Goal: Check status: Check status

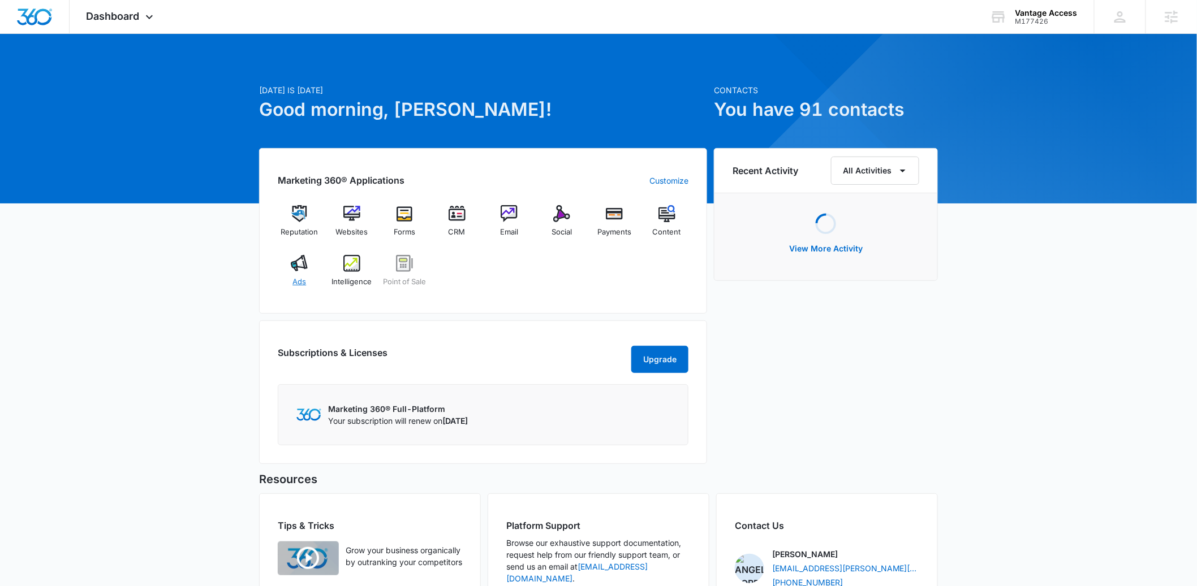
click at [303, 278] on span "Ads" at bounding box center [299, 282] width 14 height 11
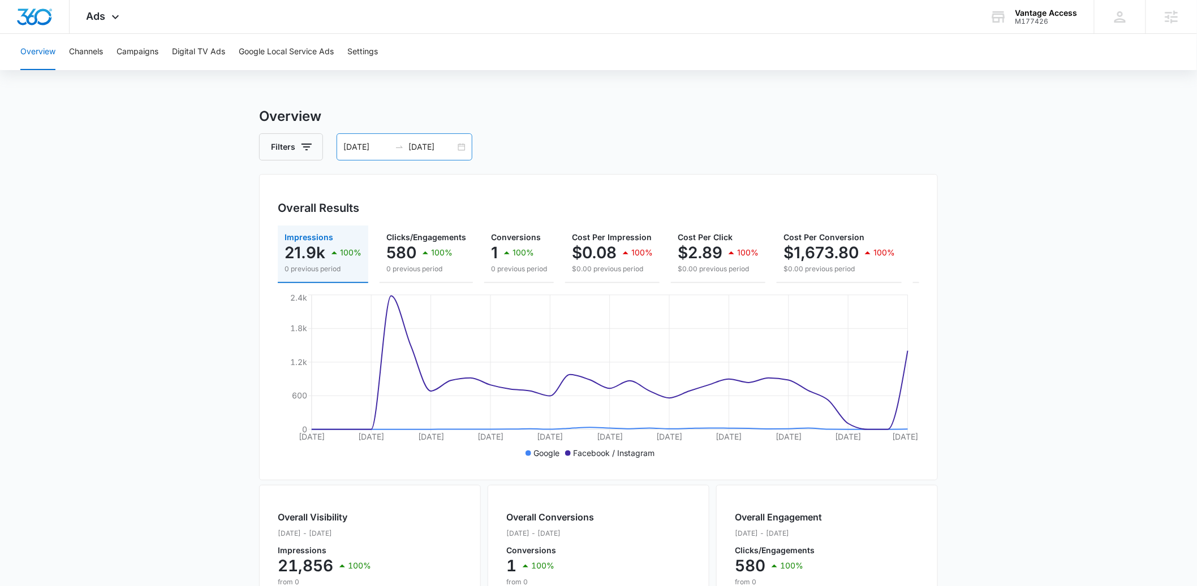
click at [461, 152] on div "07/28/2025 08/27/2025" at bounding box center [404, 146] width 136 height 27
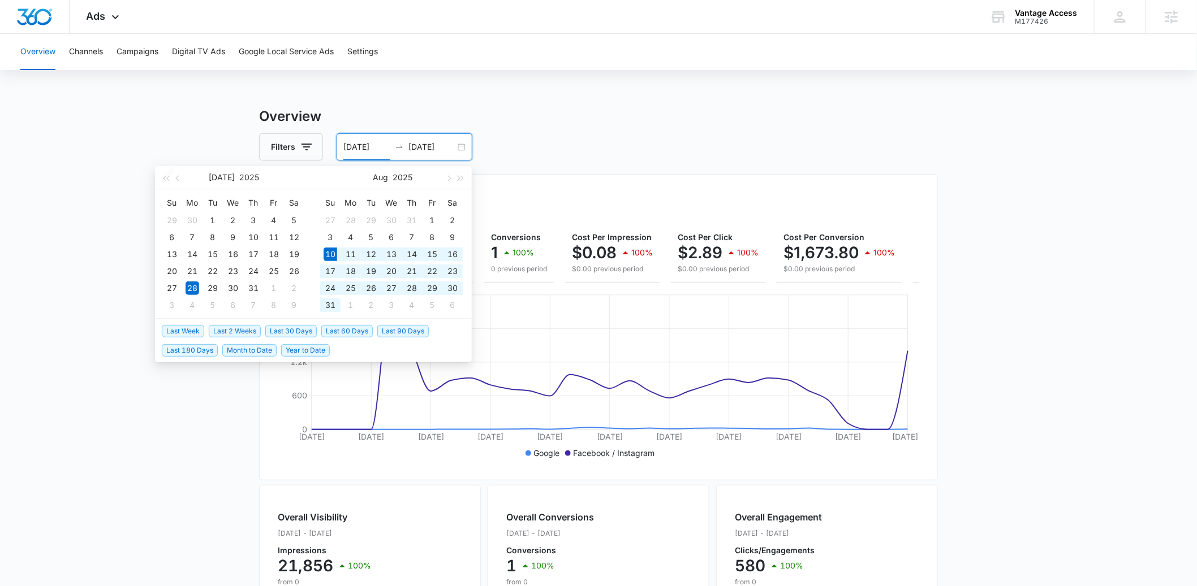
click at [303, 331] on span "Last 30 Days" at bounding box center [290, 331] width 51 height 12
type input "08/10/2025"
type input "09/09/2025"
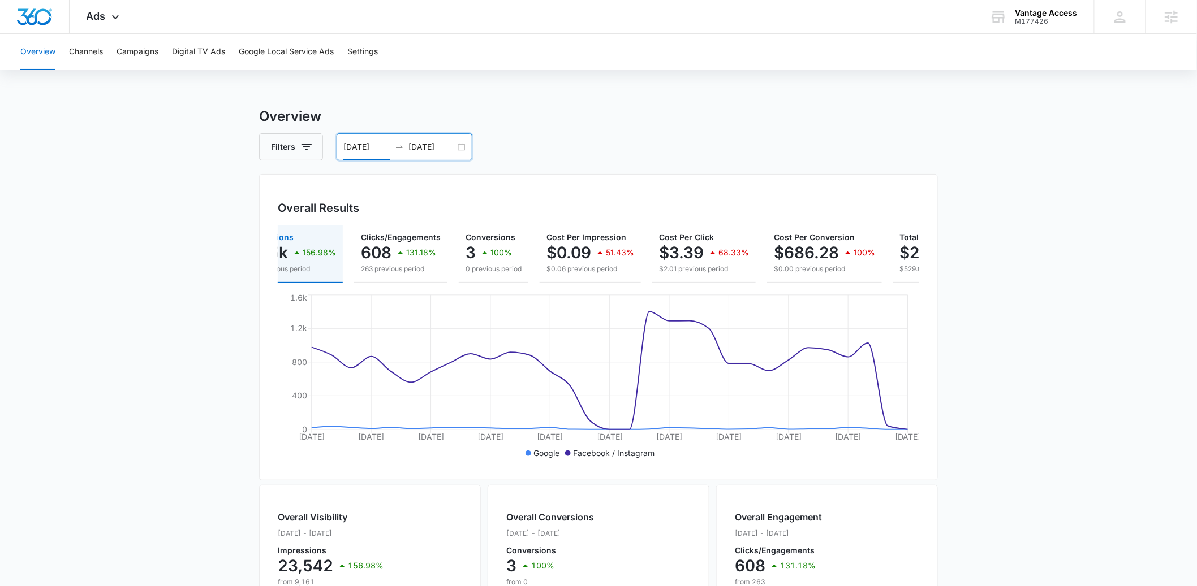
scroll to position [0, 158]
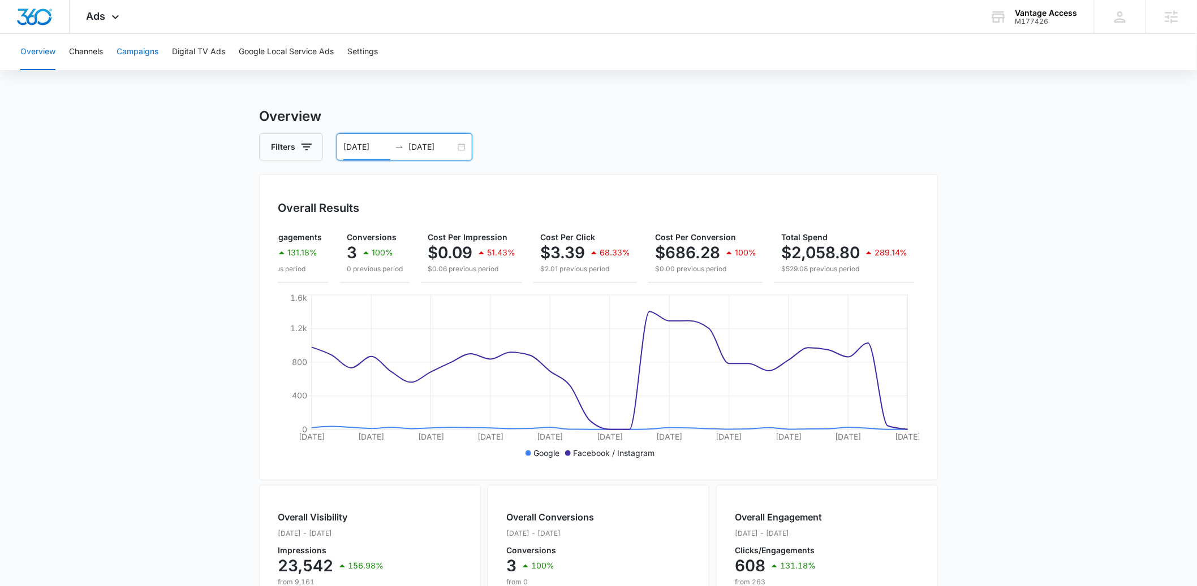
click at [139, 51] on button "Campaigns" at bounding box center [137, 52] width 42 height 36
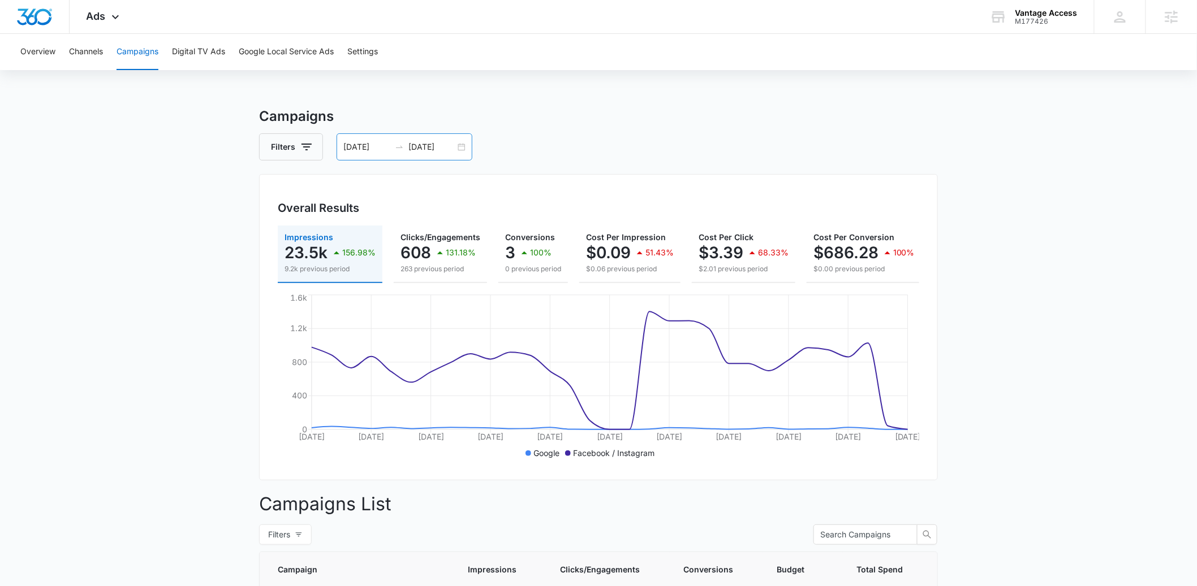
click at [459, 146] on div "08/10/2025 09/09/2025" at bounding box center [404, 146] width 136 height 27
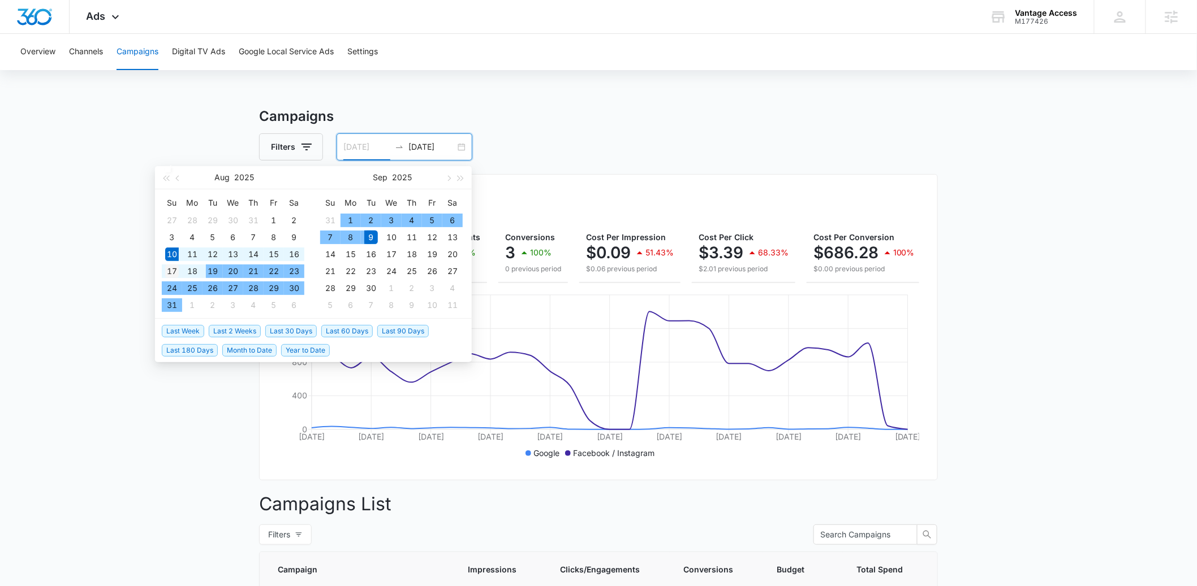
type input "08/17/2025"
click at [163, 274] on td "17" at bounding box center [172, 271] width 20 height 17
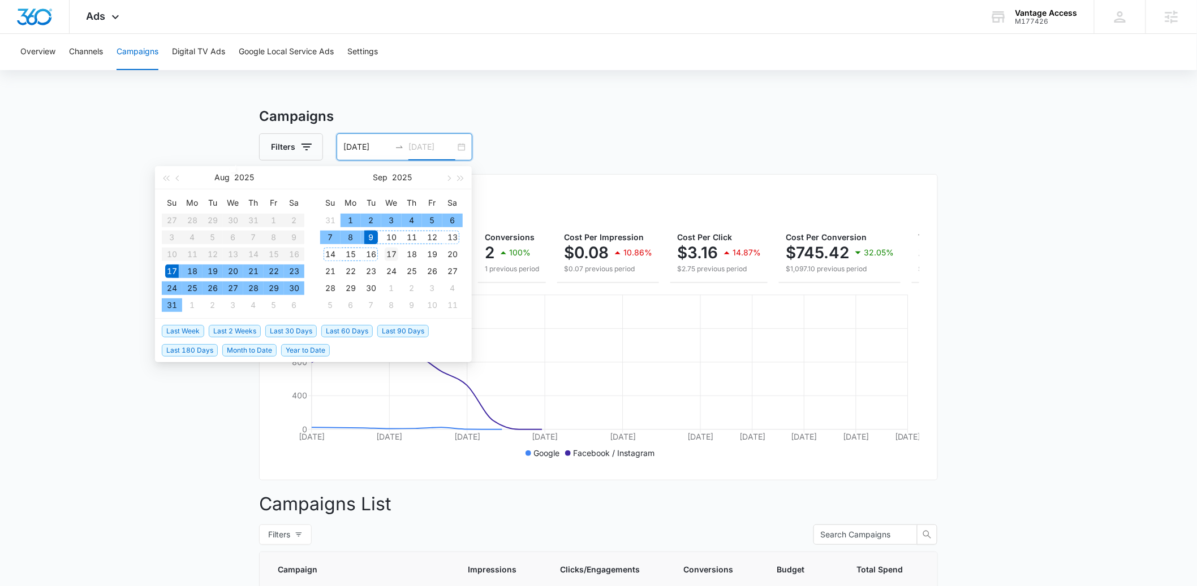
type input "09/17/2025"
click at [387, 251] on div "17" at bounding box center [392, 255] width 14 height 14
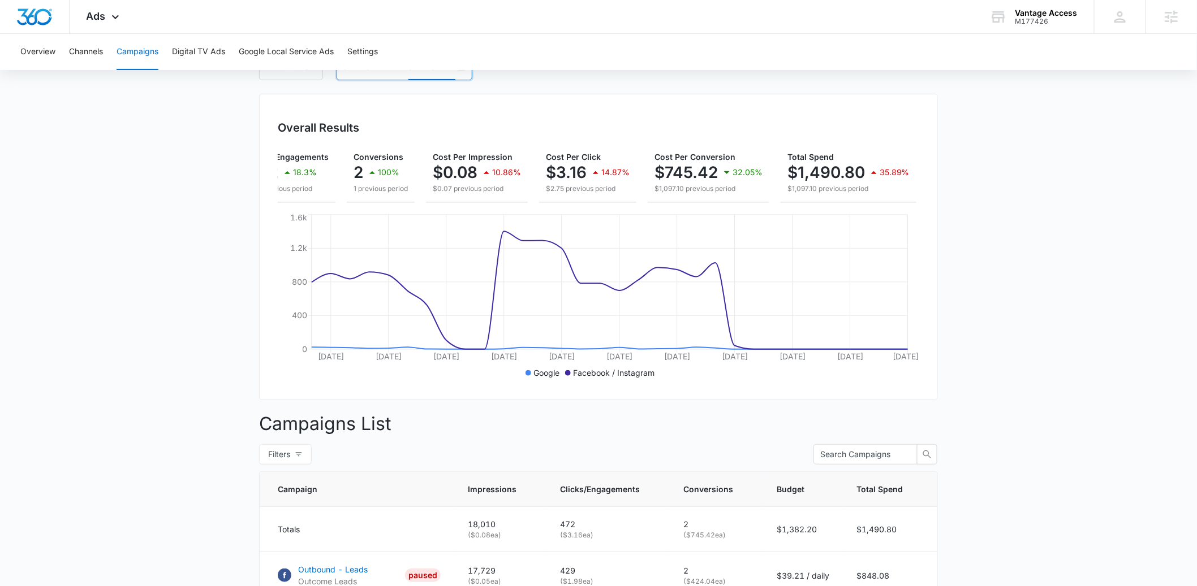
scroll to position [234, 0]
